Goal: Information Seeking & Learning: Learn about a topic

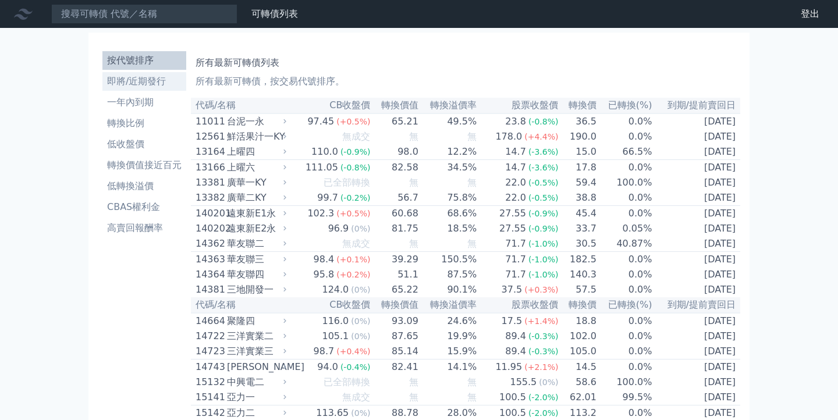
click at [130, 82] on li "即將/近期發行" at bounding box center [144, 81] width 84 height 14
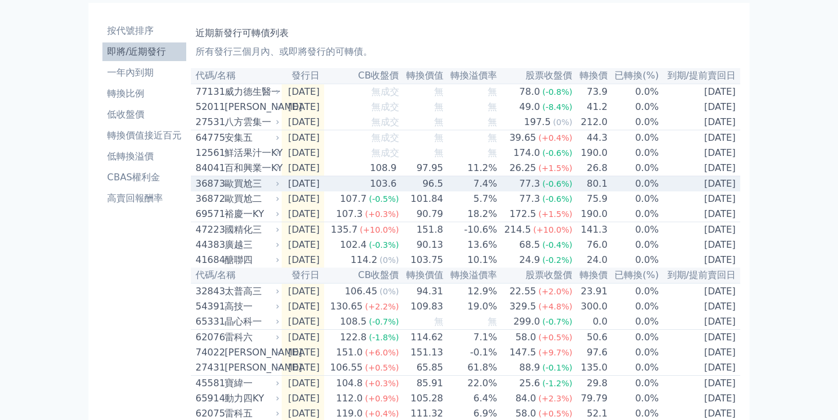
scroll to position [33, 0]
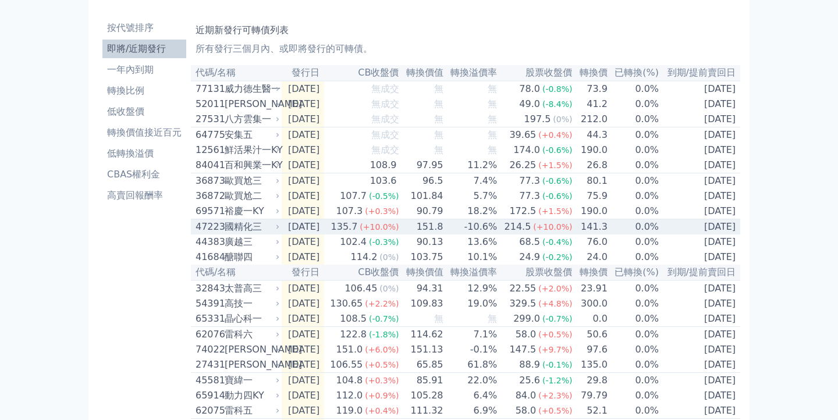
click at [260, 234] on div "國精化三" at bounding box center [251, 227] width 52 height 14
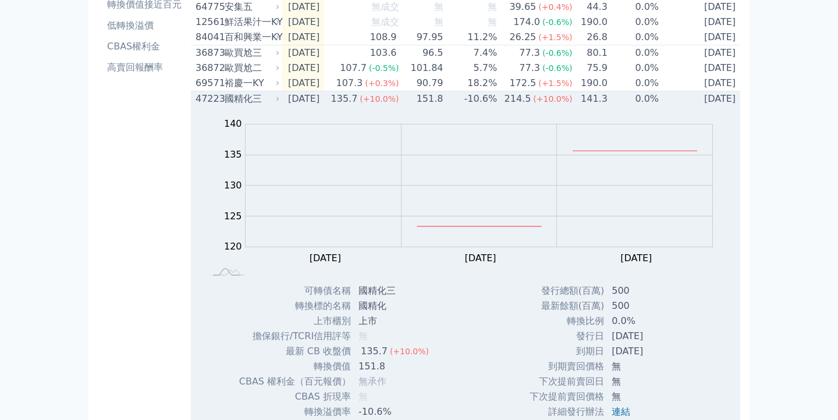
scroll to position [159, 0]
click at [350, 108] on td "135.7 (+10.0%)" at bounding box center [361, 101] width 75 height 16
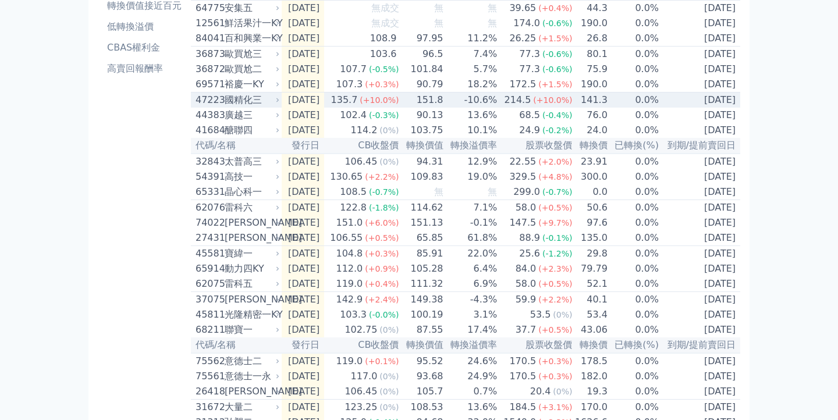
click at [350, 108] on td "135.7 (+10.0%)" at bounding box center [361, 101] width 75 height 16
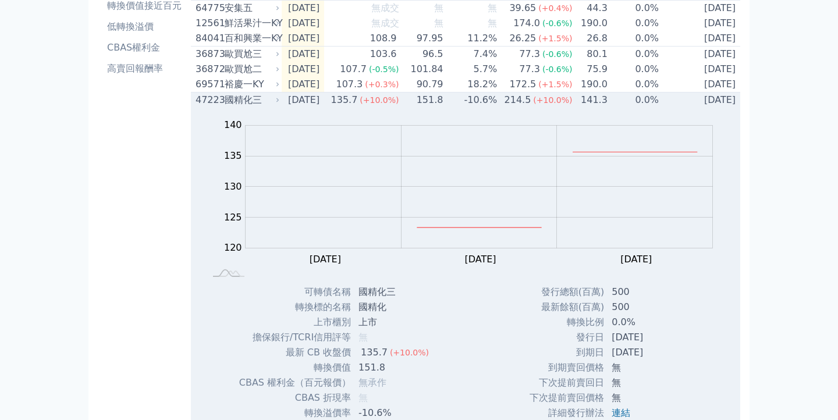
click at [350, 108] on td "135.7 (+10.0%)" at bounding box center [361, 101] width 75 height 16
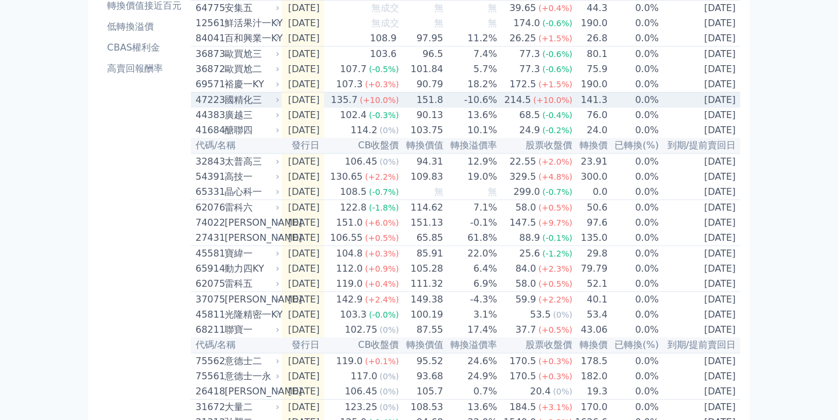
click at [350, 108] on td "135.7 (+10.0%)" at bounding box center [361, 101] width 75 height 16
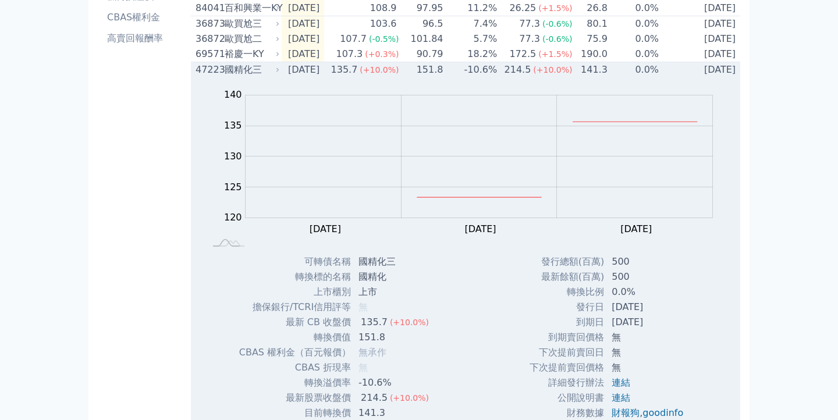
scroll to position [189, 0]
click at [360, 77] on div "135.7" at bounding box center [344, 70] width 31 height 14
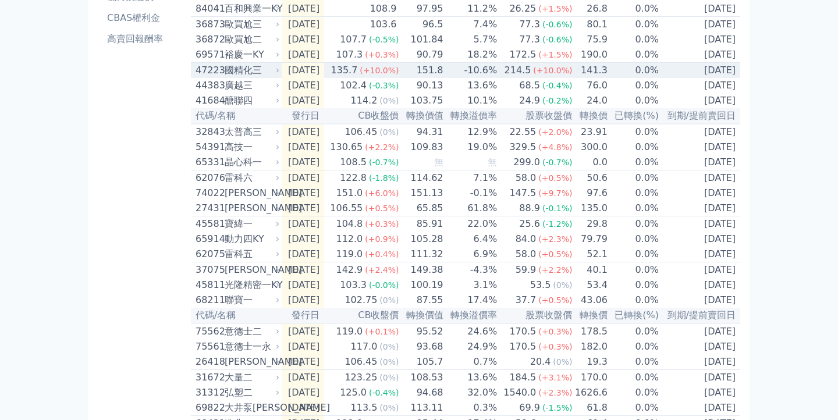
click at [360, 77] on div "135.7" at bounding box center [344, 70] width 31 height 14
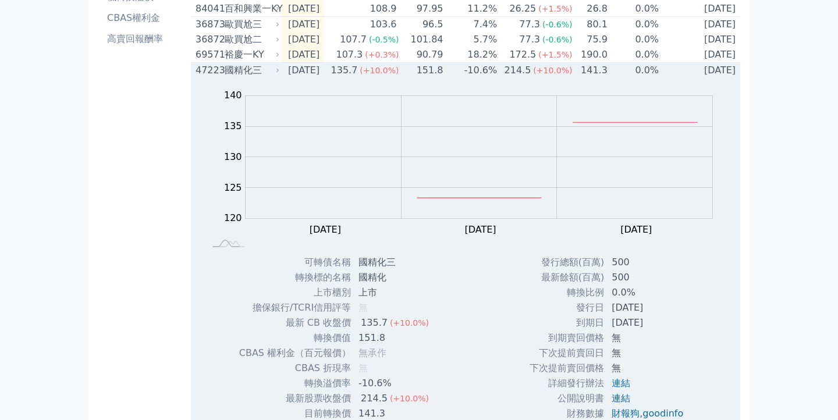
click at [360, 77] on div "135.7" at bounding box center [344, 70] width 31 height 14
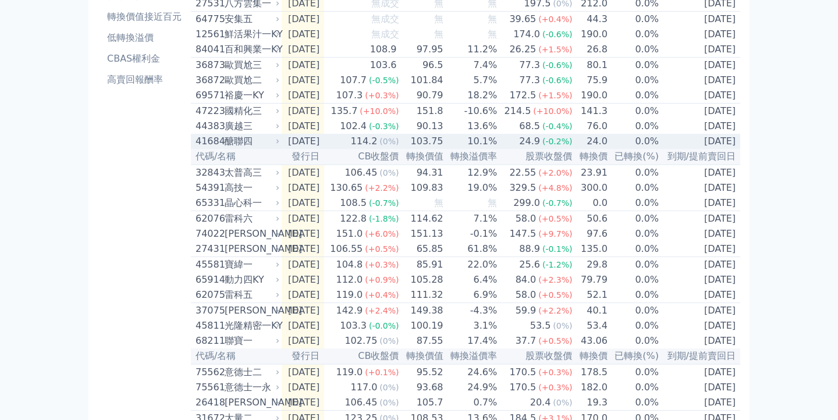
scroll to position [147, 0]
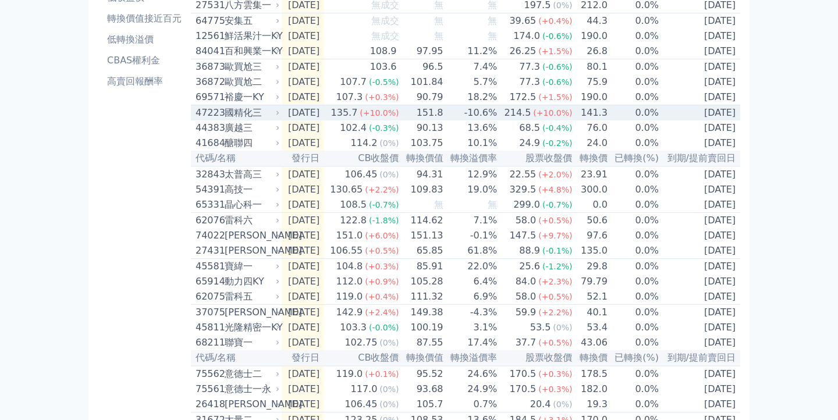
click at [358, 118] on div "135.7" at bounding box center [344, 113] width 31 height 14
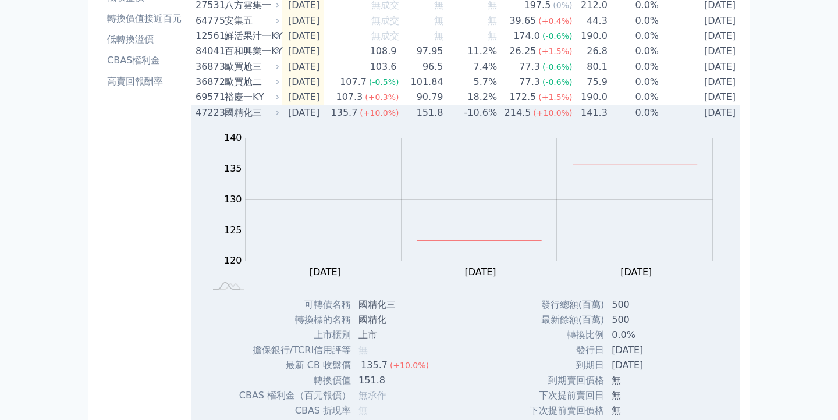
click at [358, 118] on div "135.7" at bounding box center [344, 113] width 31 height 14
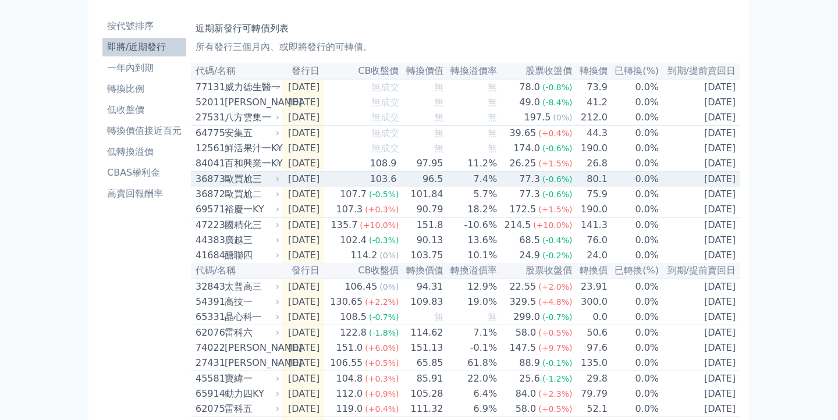
scroll to position [52, 0]
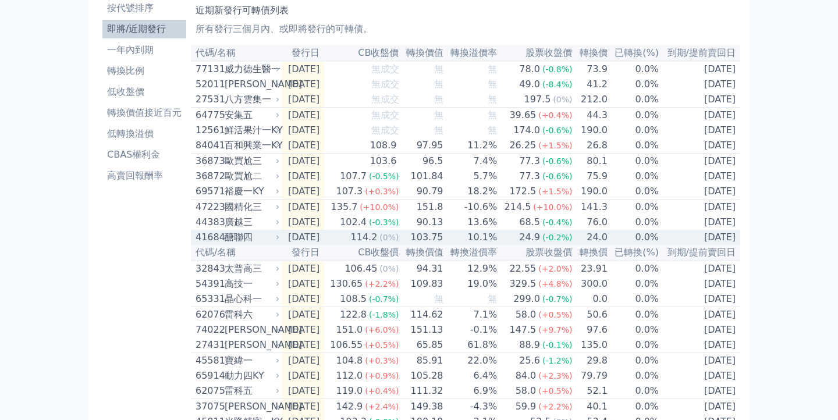
click at [295, 244] on td "[DATE]" at bounding box center [303, 237] width 42 height 15
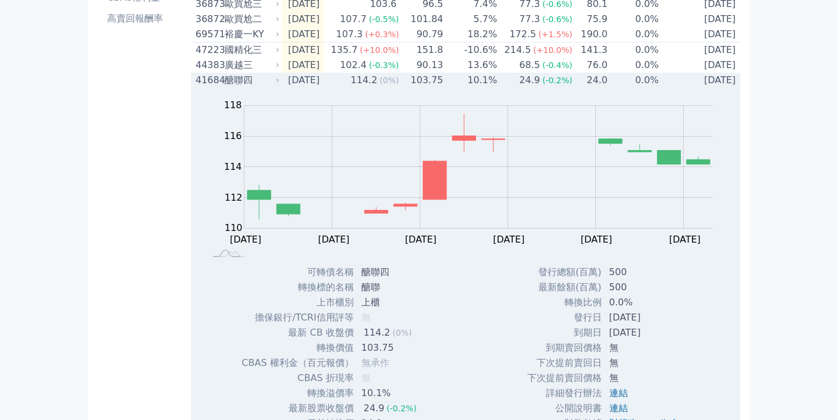
scroll to position [187, 0]
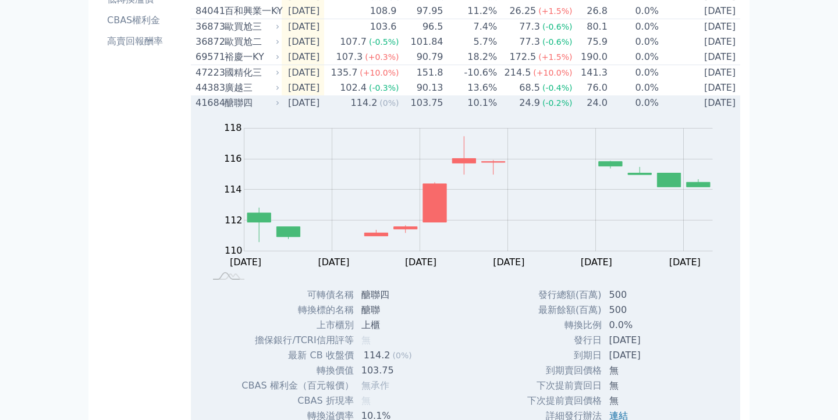
click at [317, 111] on td "[DATE]" at bounding box center [303, 102] width 42 height 15
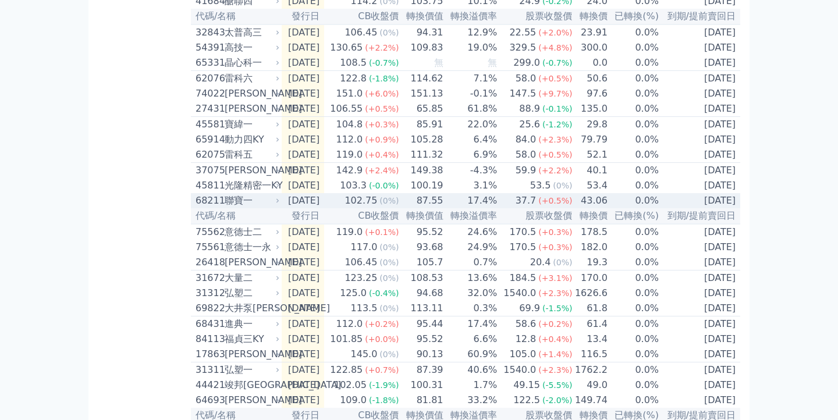
scroll to position [0, 0]
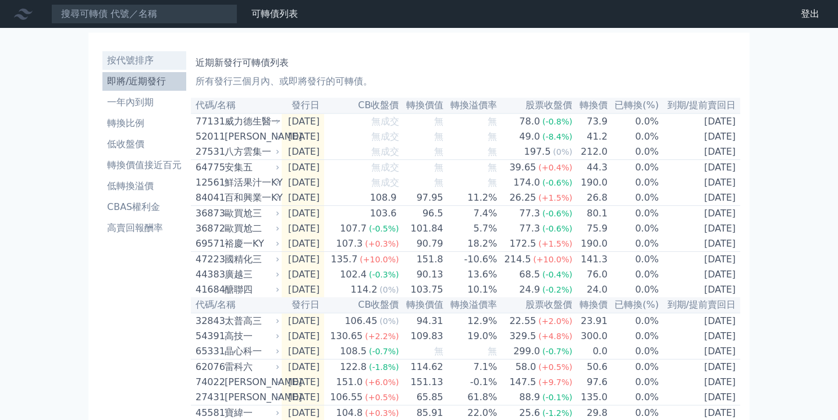
click at [157, 58] on li "按代號排序" at bounding box center [144, 61] width 84 height 14
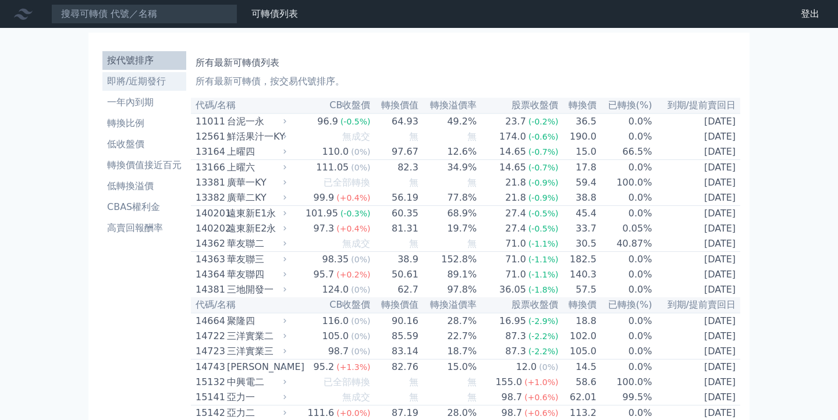
click at [172, 87] on li "即將/近期發行" at bounding box center [144, 81] width 84 height 14
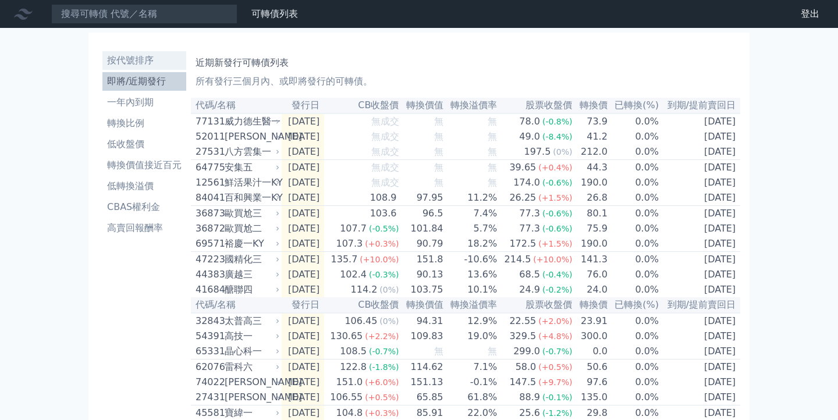
click at [171, 66] on li "按代號排序" at bounding box center [144, 61] width 84 height 14
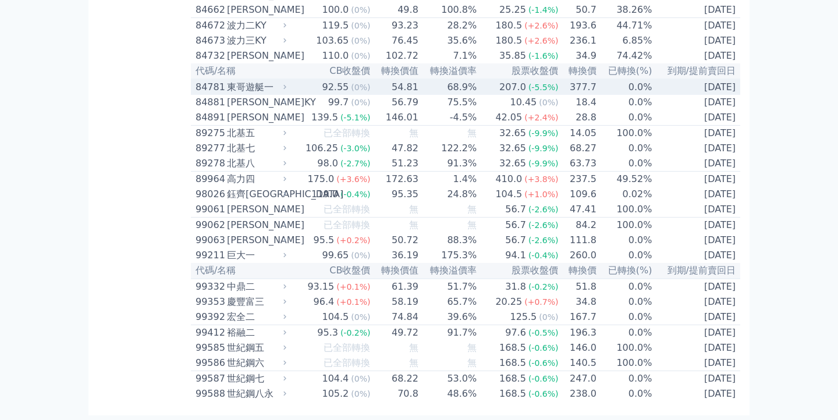
scroll to position [6451, 0]
